Goal: Task Accomplishment & Management: Use online tool/utility

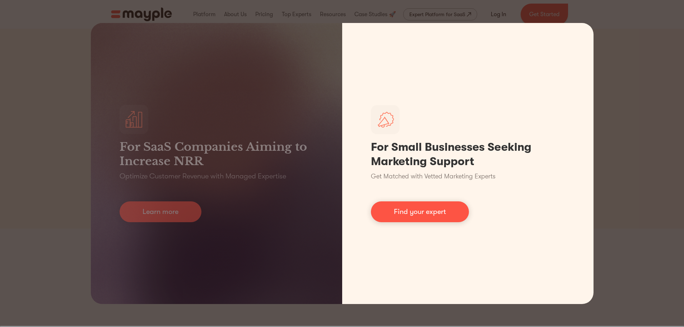
click at [433, 208] on link "Find your expert" at bounding box center [420, 212] width 98 height 21
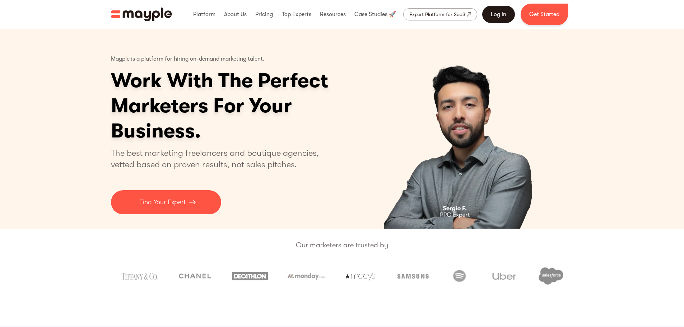
click at [494, 13] on link "Log In" at bounding box center [499, 14] width 33 height 17
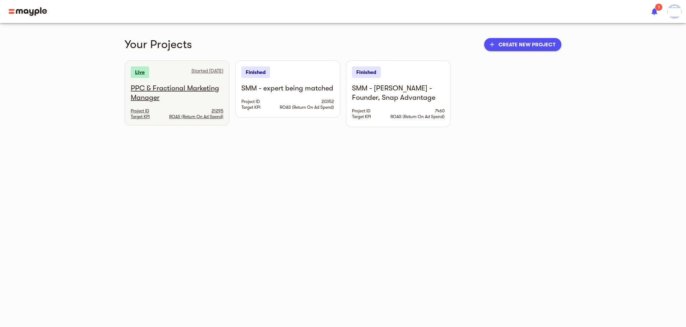
click at [131, 88] on h6 "PPC & Fractional Marketing Manager" at bounding box center [177, 93] width 93 height 19
